Goal: Task Accomplishment & Management: Use online tool/utility

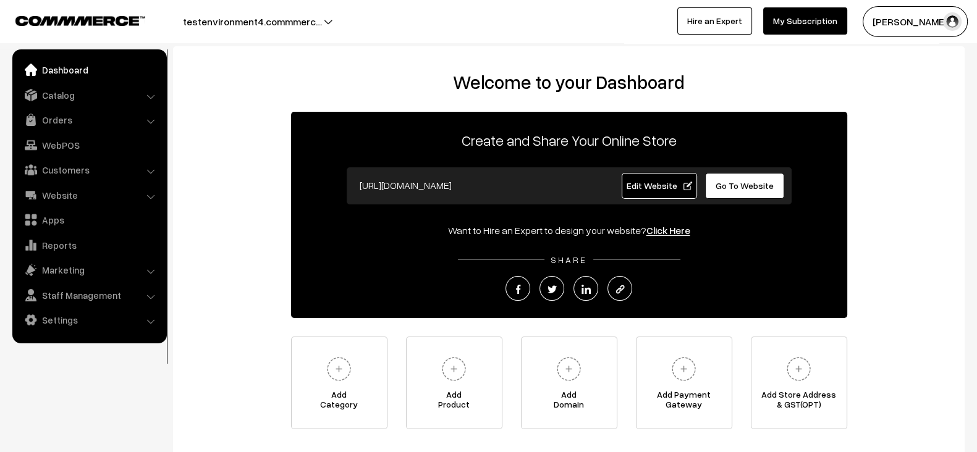
click at [460, 84] on div "Welcome to your Dashboard Create and Share Your Online Store https://testenviro…" at bounding box center [568, 250] width 767 height 358
click at [460, 84] on h2 "Welcome to your Dashboard" at bounding box center [568, 82] width 767 height 22
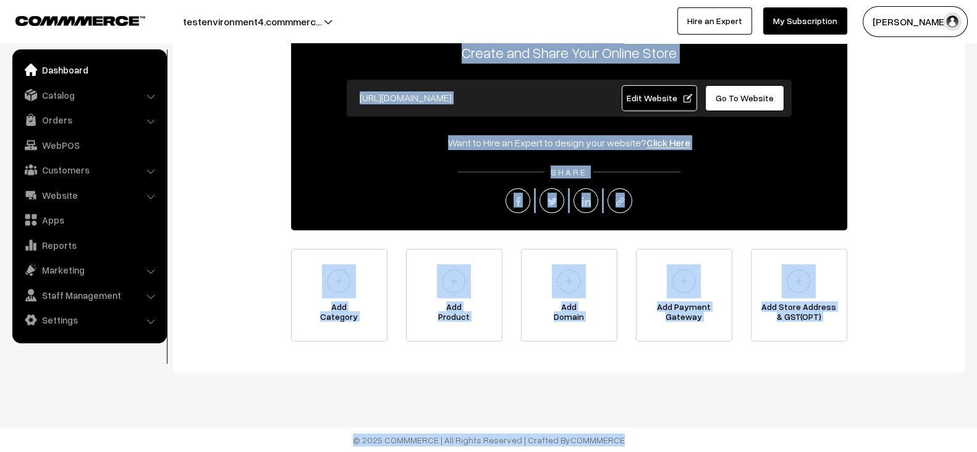
drag, startPoint x: 460, startPoint y: 84, endPoint x: 711, endPoint y: 437, distance: 433.3
click at [711, 437] on body "Thank you for showing interest. Our team will call you shortly. Close testenvir…" at bounding box center [488, 182] width 977 height 541
click at [711, 437] on footer "© 2025 COMMMERCE | All Rights Reserved | Crafted By COMMMERCE" at bounding box center [488, 440] width 977 height 25
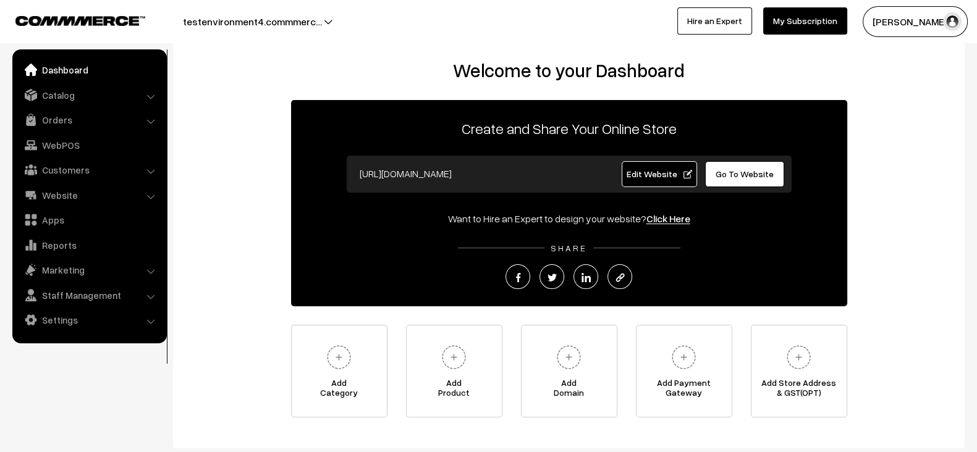
scroll to position [0, 0]
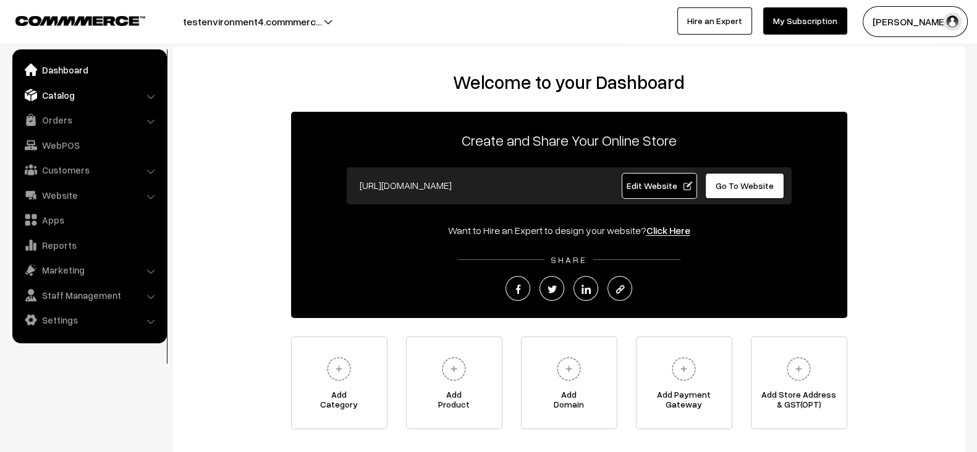
click at [146, 104] on link "Catalog" at bounding box center [88, 95] width 147 height 22
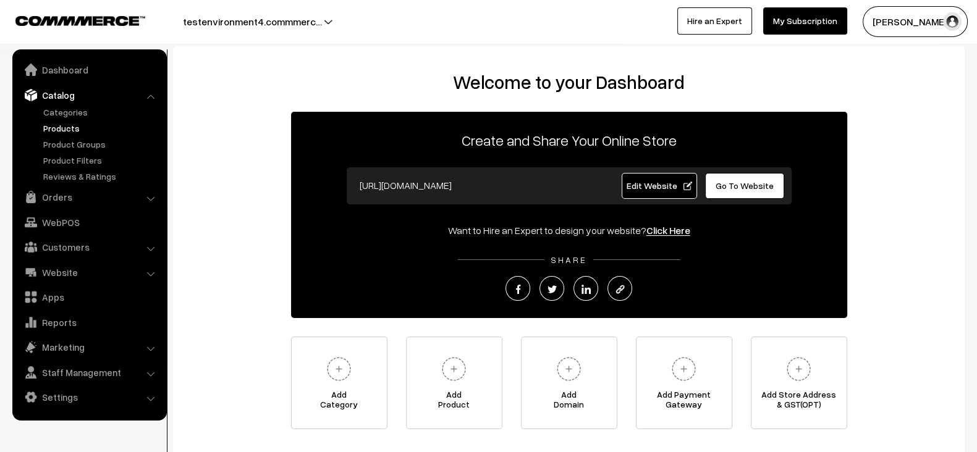
click at [77, 128] on link "Products" at bounding box center [101, 128] width 122 height 13
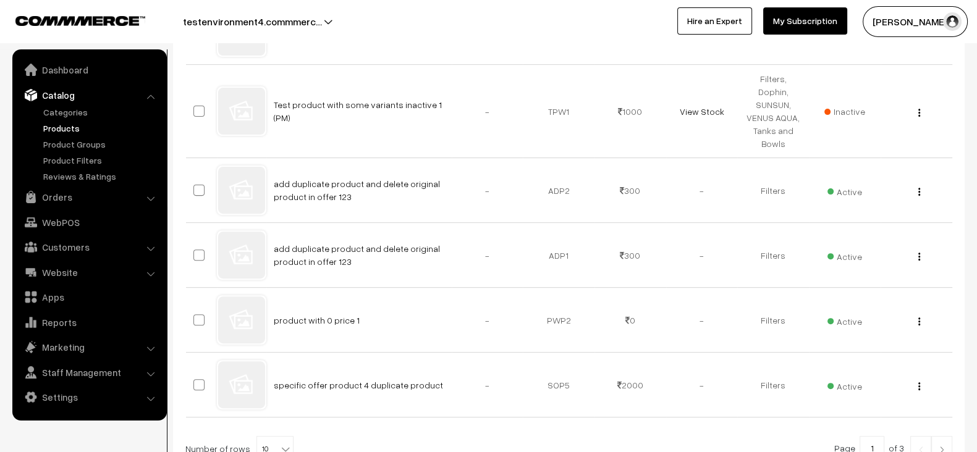
scroll to position [643, 0]
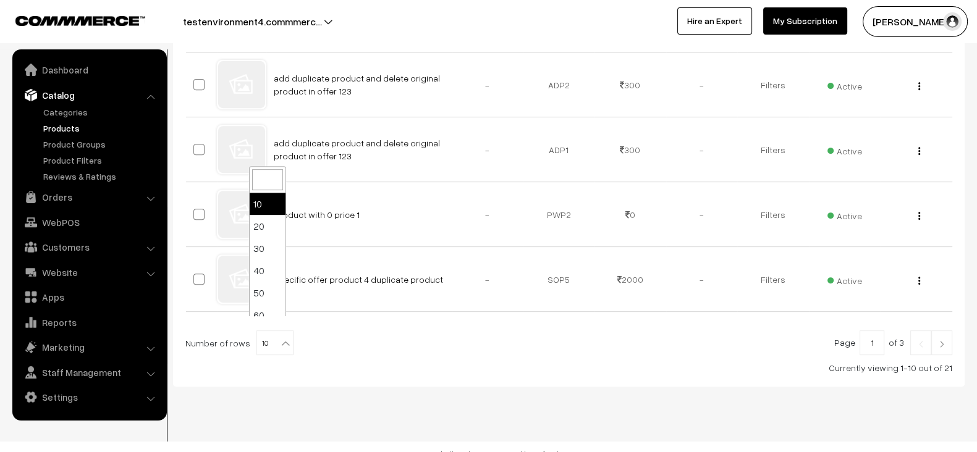
click at [279, 337] on b at bounding box center [285, 343] width 12 height 12
select select "100"
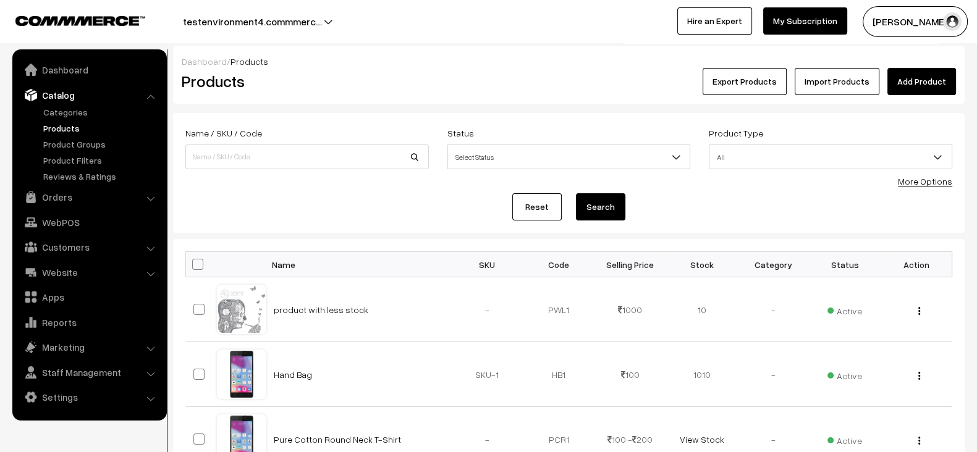
drag, startPoint x: 385, startPoint y: 309, endPoint x: 261, endPoint y: 255, distance: 134.8
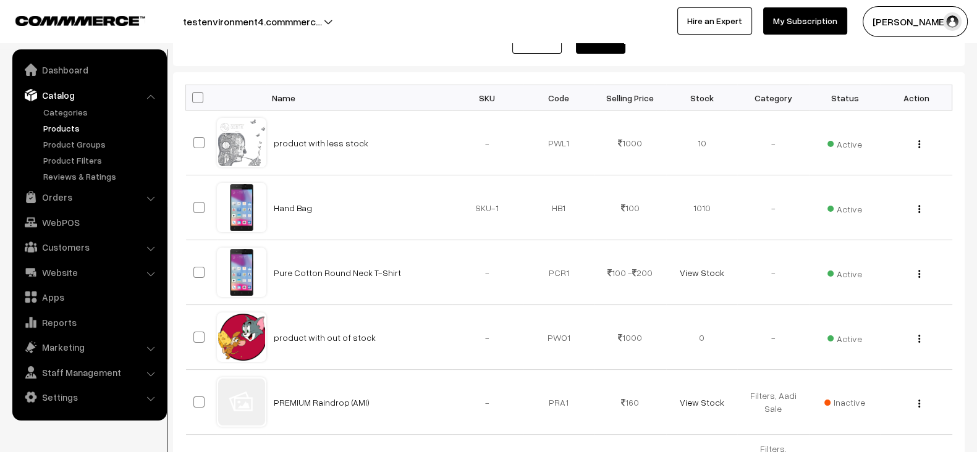
scroll to position [167, 0]
click at [484, 242] on td "-" at bounding box center [488, 272] width 72 height 65
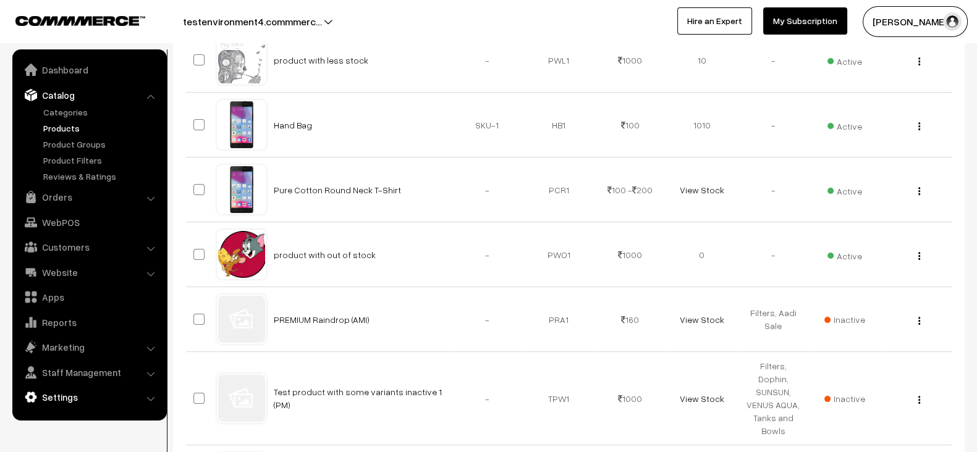
scroll to position [251, 0]
click at [457, 259] on td "-" at bounding box center [488, 253] width 72 height 65
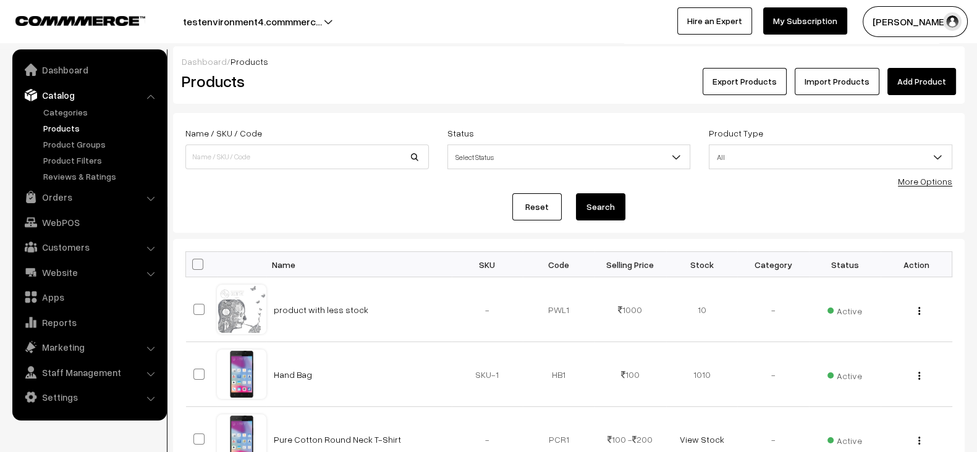
click at [536, 216] on link "Reset" at bounding box center [536, 206] width 49 height 27
drag, startPoint x: 536, startPoint y: 303, endPoint x: 874, endPoint y: 304, distance: 338.6
click at [874, 304] on tr "product with less stock - PWL1 1000 Active View" at bounding box center [569, 309] width 766 height 65
click at [874, 304] on td "Active" at bounding box center [845, 309] width 72 height 65
drag, startPoint x: 535, startPoint y: 318, endPoint x: 891, endPoint y: 302, distance: 357.0
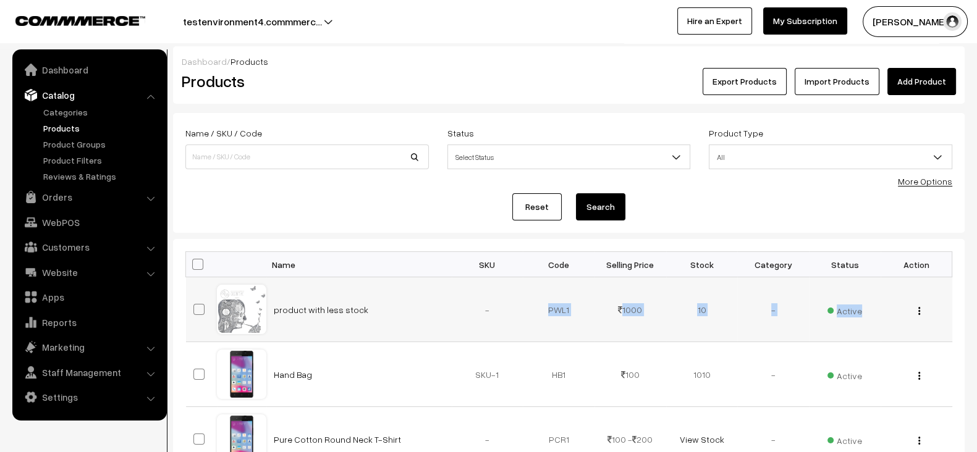
click at [891, 302] on tr "product with less stock - PWL1 1000 Active View" at bounding box center [569, 309] width 766 height 65
click at [891, 303] on div "View Edit Delete" at bounding box center [916, 309] width 57 height 13
click at [97, 392] on link "Settings" at bounding box center [88, 397] width 147 height 22
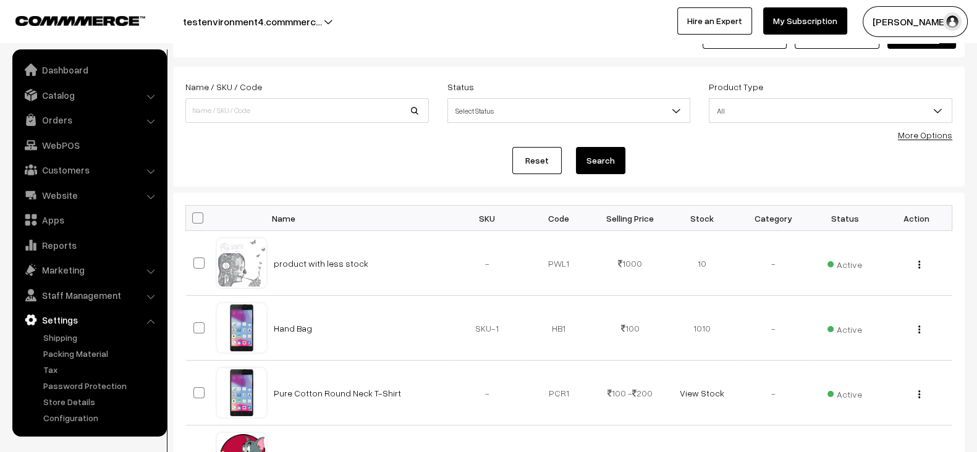
scroll to position [60, 0]
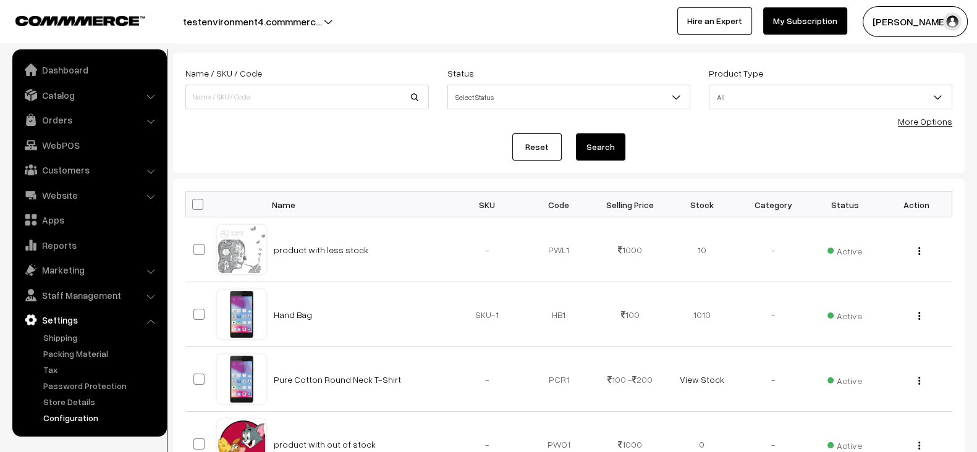
click at [79, 413] on link "Configuration" at bounding box center [101, 418] width 122 height 13
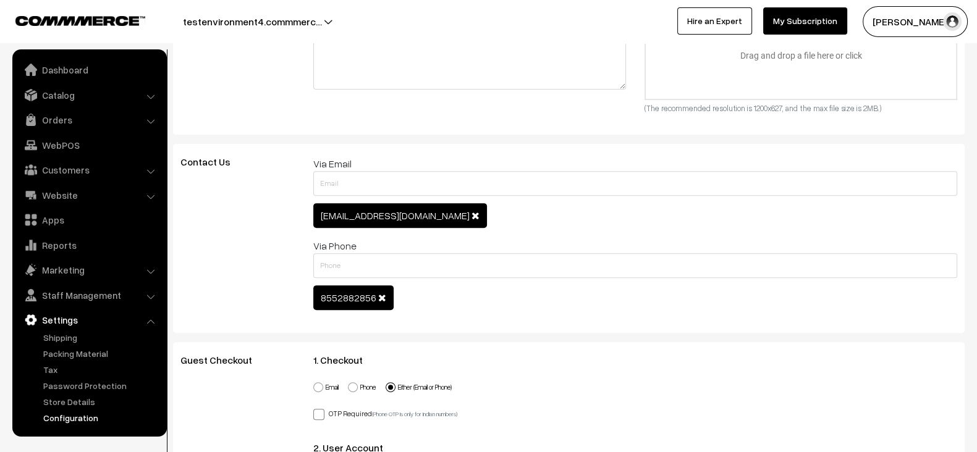
scroll to position [585, 0]
click at [381, 214] on span "suraj.pethe36@outlook.com" at bounding box center [395, 215] width 149 height 12
copy span "suraj.pethe36@outlook.com"
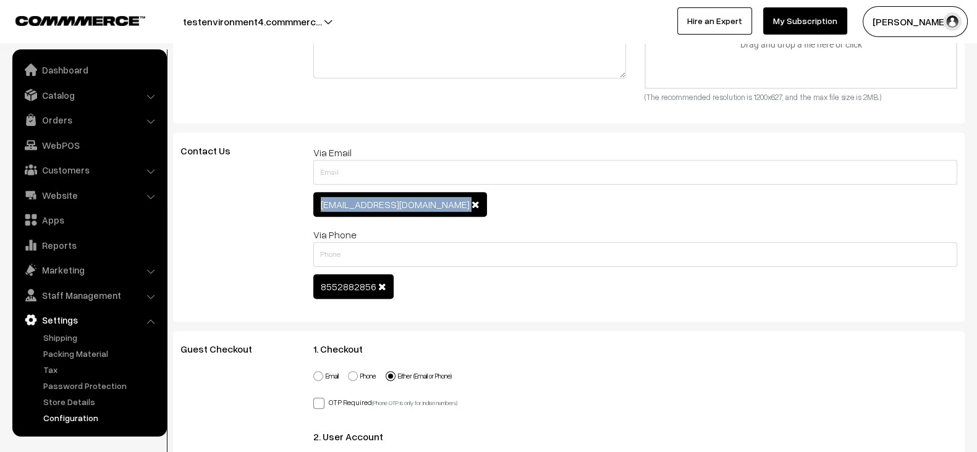
scroll to position [598, 0]
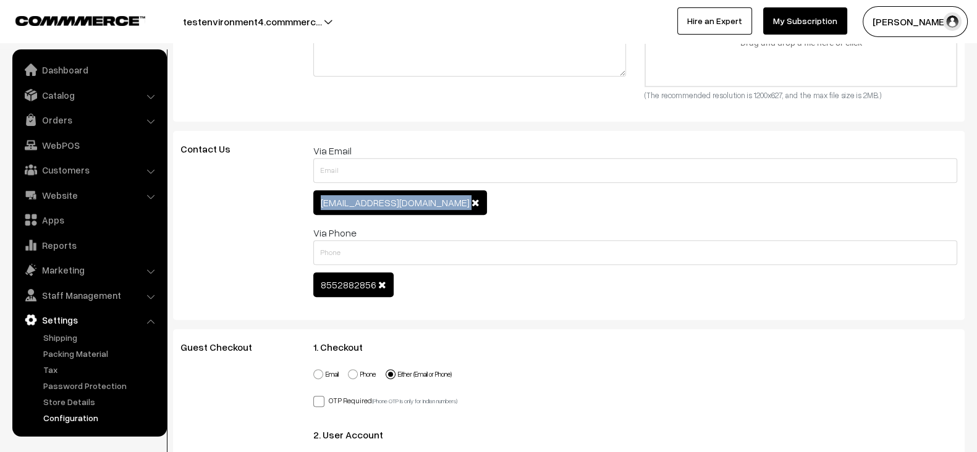
copy span "suraj.pethe36@outlook.com"
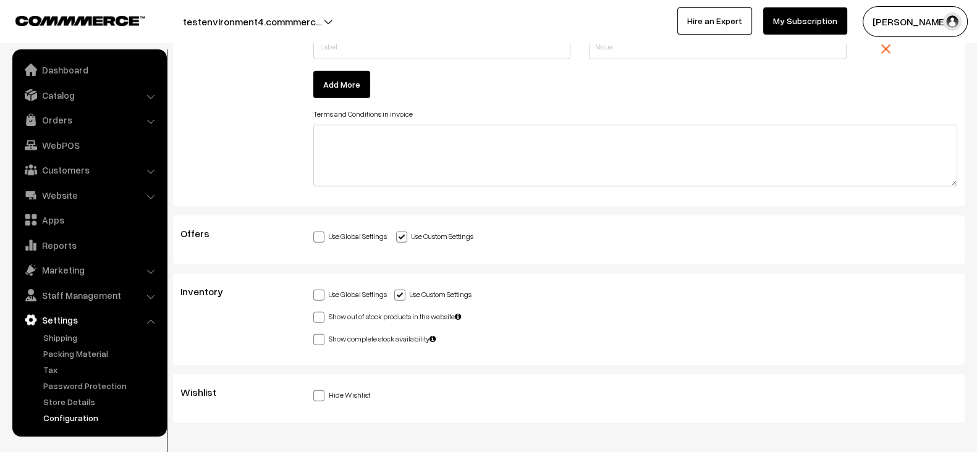
scroll to position [4079, 0]
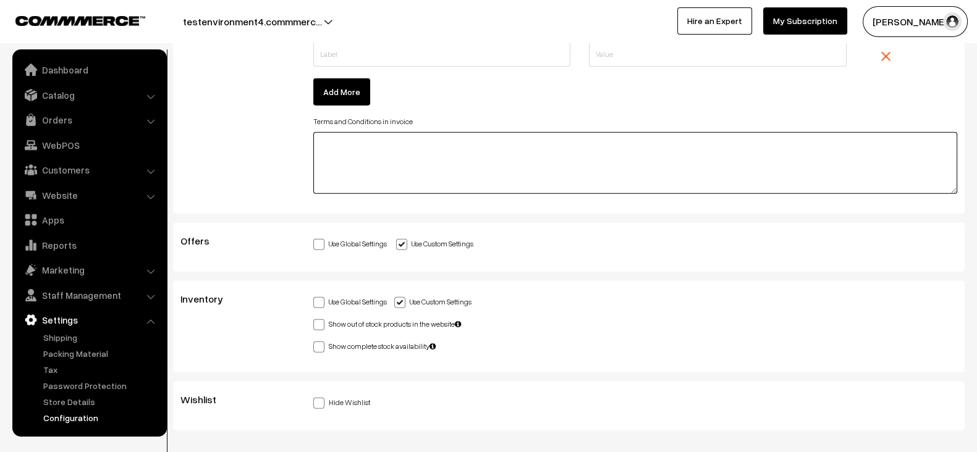
click at [557, 144] on textarea at bounding box center [635, 163] width 645 height 62
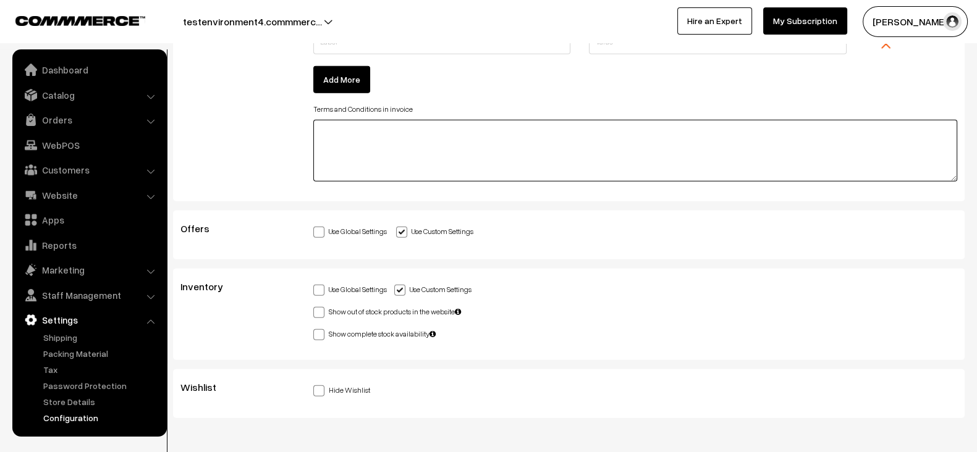
scroll to position [4121, 0]
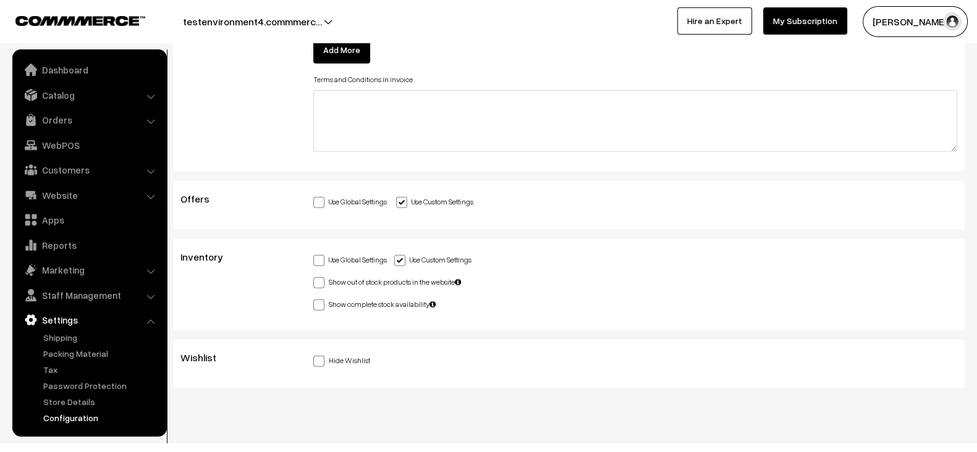
click at [725, 252] on div "Use Global Settings Use Custom Settings Allow sale when the product is out of s…" at bounding box center [635, 281] width 645 height 59
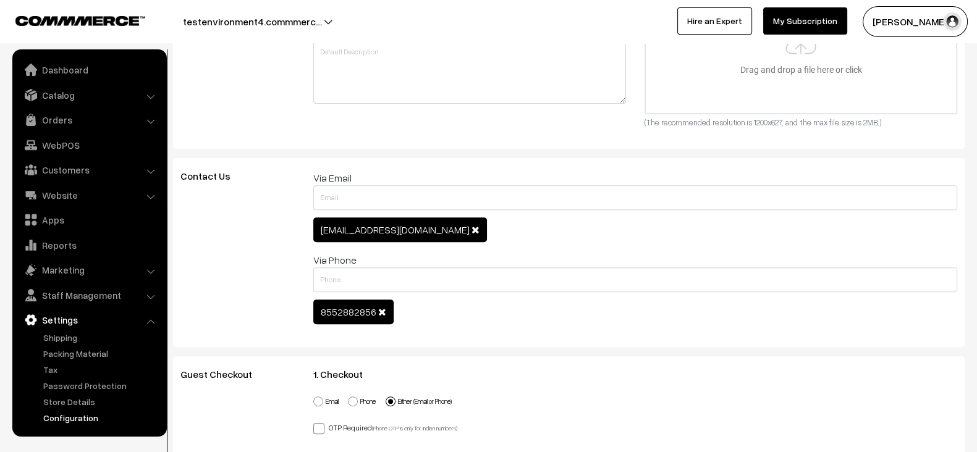
scroll to position [1863, 0]
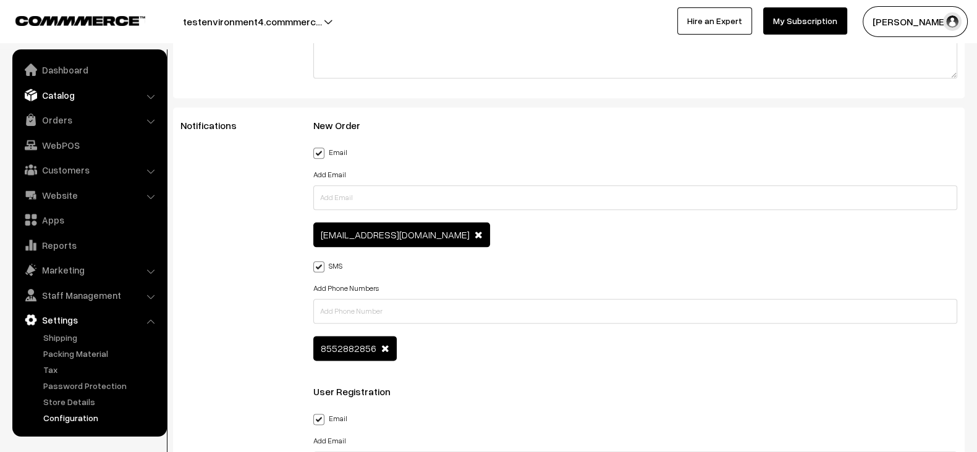
click at [88, 104] on link "Catalog" at bounding box center [88, 95] width 147 height 22
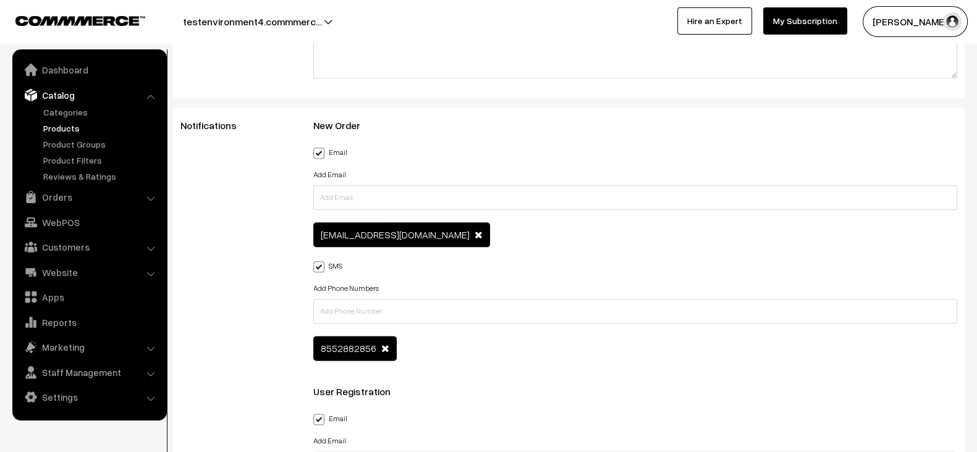
click at [65, 129] on link "Products" at bounding box center [101, 128] width 122 height 13
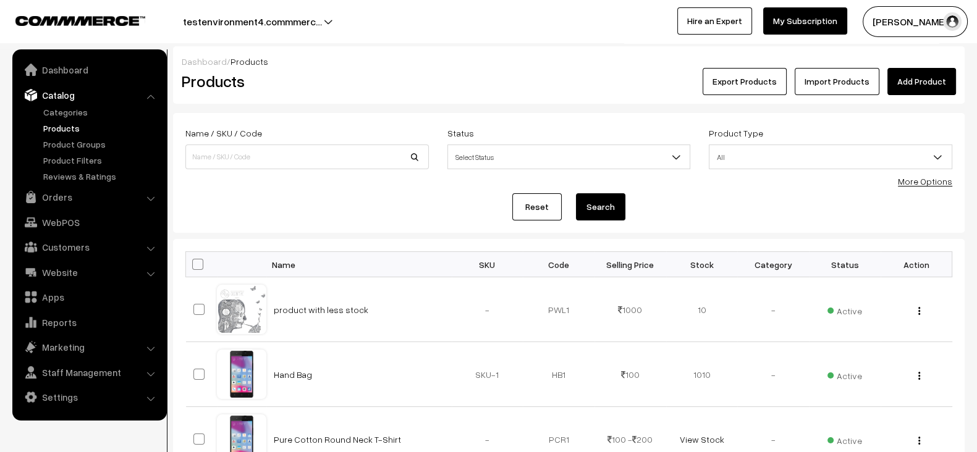
click at [819, 77] on link "Import Products" at bounding box center [837, 81] width 85 height 27
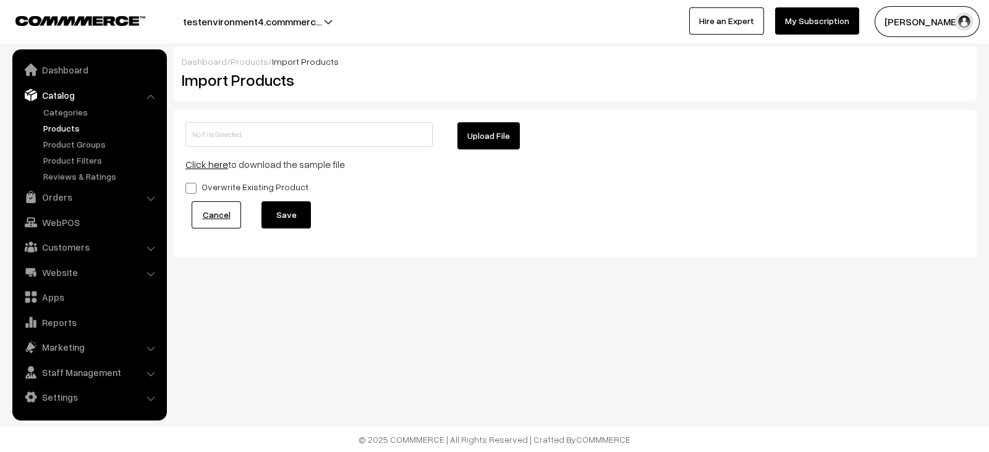
click at [481, 127] on button "Upload File" at bounding box center [488, 135] width 62 height 27
type input "product-import-sample (14).zip"
click at [298, 214] on button "Save" at bounding box center [285, 214] width 49 height 27
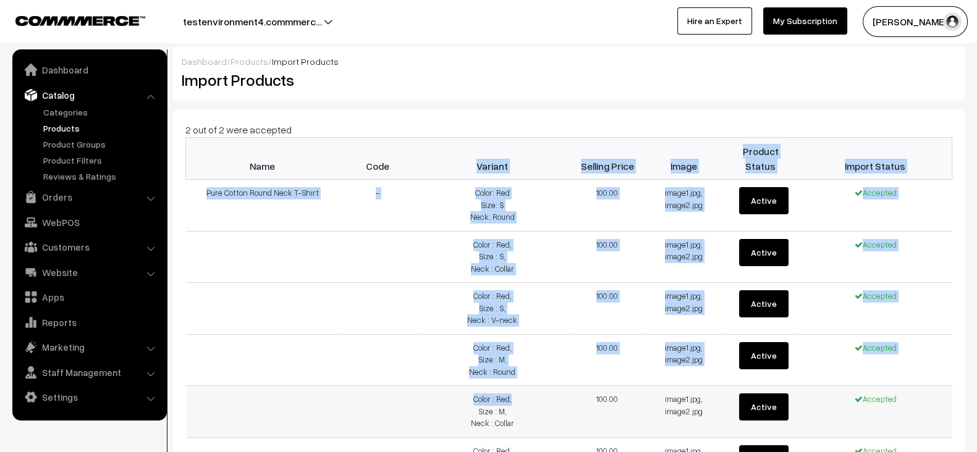
drag, startPoint x: 417, startPoint y: 143, endPoint x: 531, endPoint y: 383, distance: 265.3
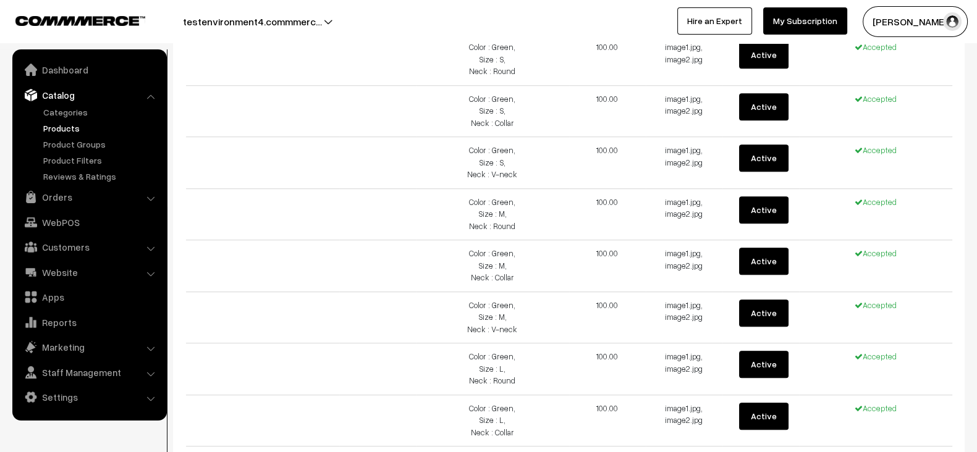
scroll to position [1274, 0]
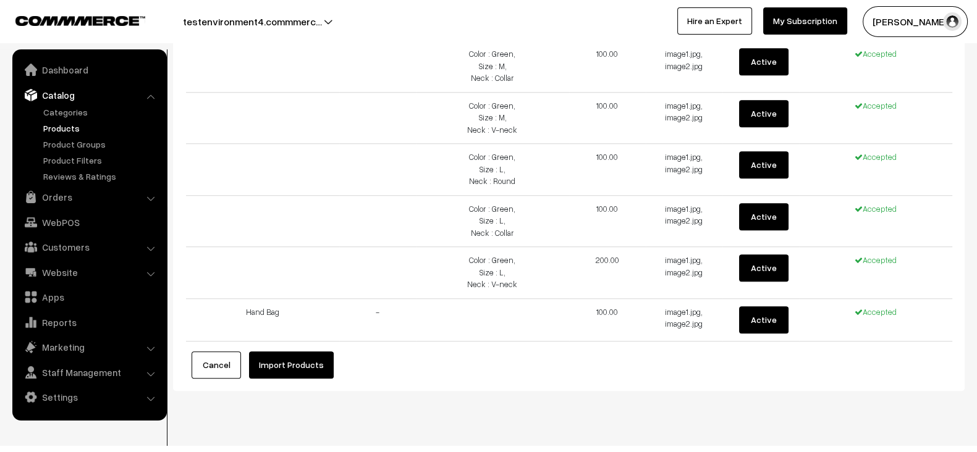
click at [297, 352] on button "Import Products" at bounding box center [291, 365] width 85 height 27
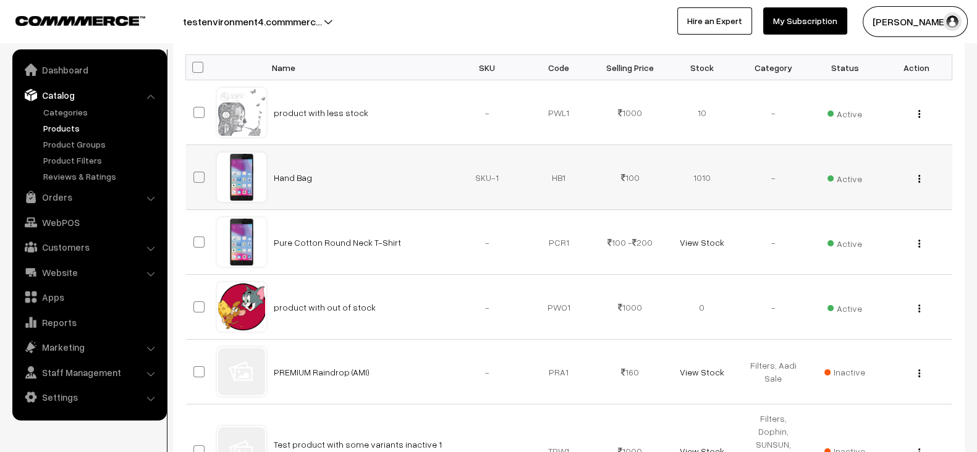
scroll to position [25, 0]
